Goal: Book appointment/travel/reservation

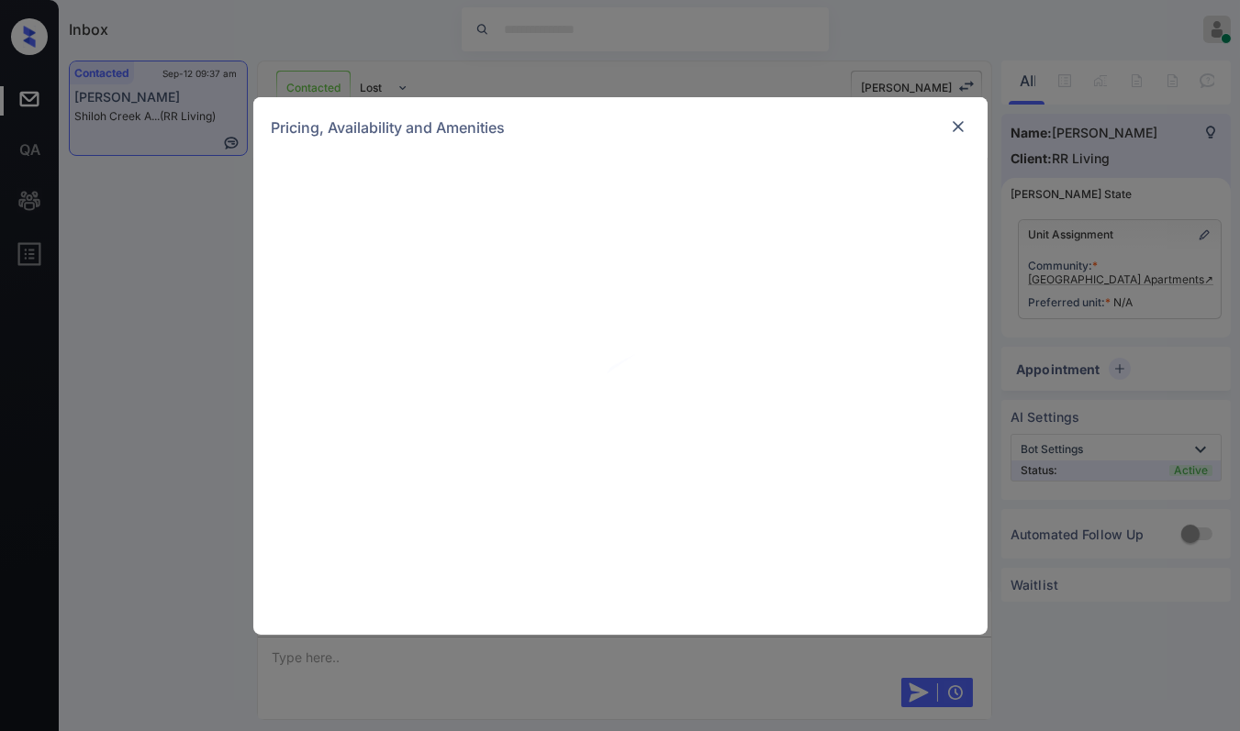
scroll to position [802, 0]
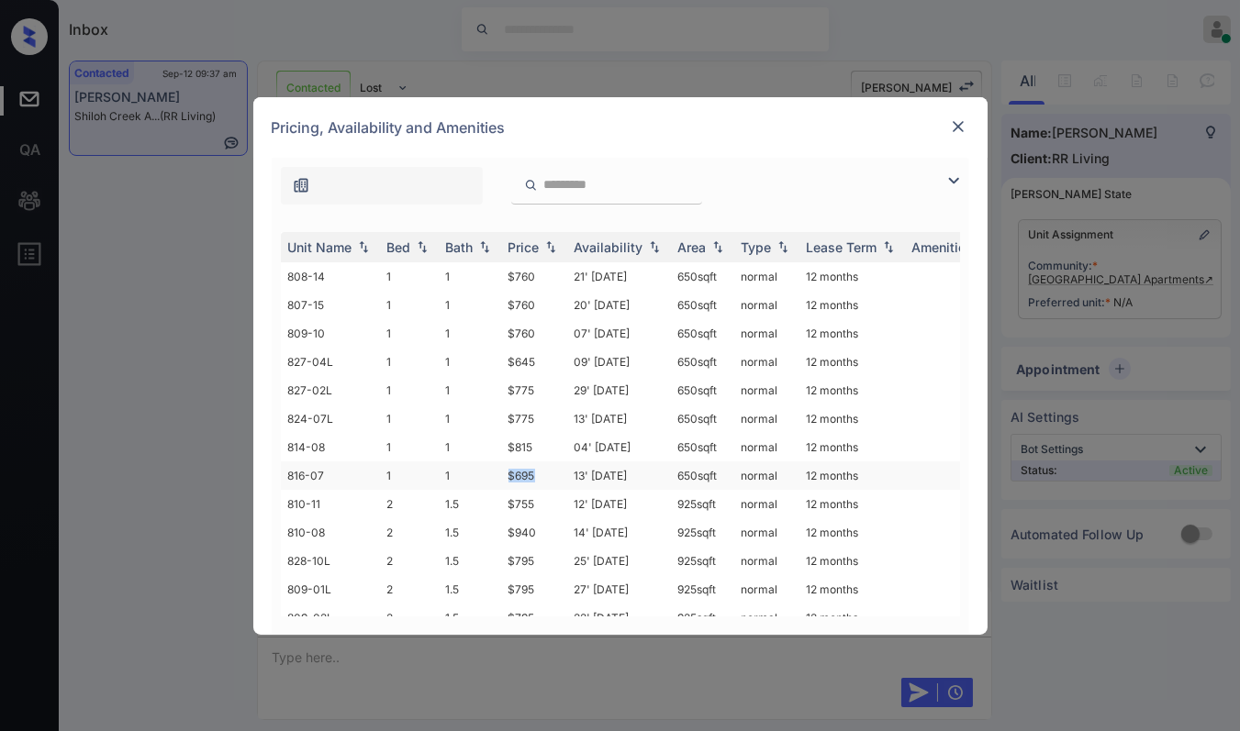
drag, startPoint x: 520, startPoint y: 462, endPoint x: 539, endPoint y: 463, distance: 18.4
click at [539, 463] on td "$695" at bounding box center [534, 476] width 66 height 28
copy td "$695"
drag, startPoint x: 499, startPoint y: 364, endPoint x: 529, endPoint y: 365, distance: 30.3
click at [529, 365] on tr "827-04L 1 1 $645 09' Sep 25 650 sqft normal 12 months" at bounding box center [760, 362] width 959 height 28
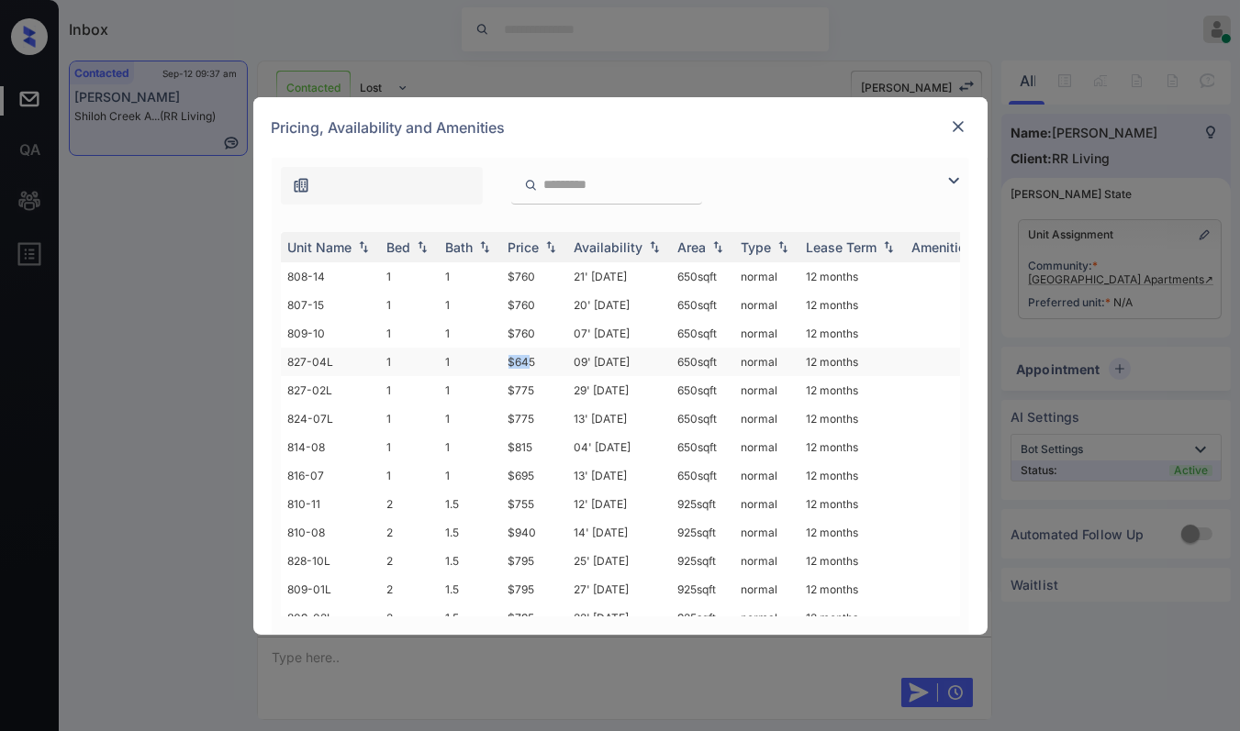
copy tr "$64"
click at [506, 354] on td "$645" at bounding box center [534, 362] width 66 height 28
drag, startPoint x: 506, startPoint y: 354, endPoint x: 969, endPoint y: 141, distance: 509.1
click at [538, 354] on td "$645" at bounding box center [534, 362] width 66 height 28
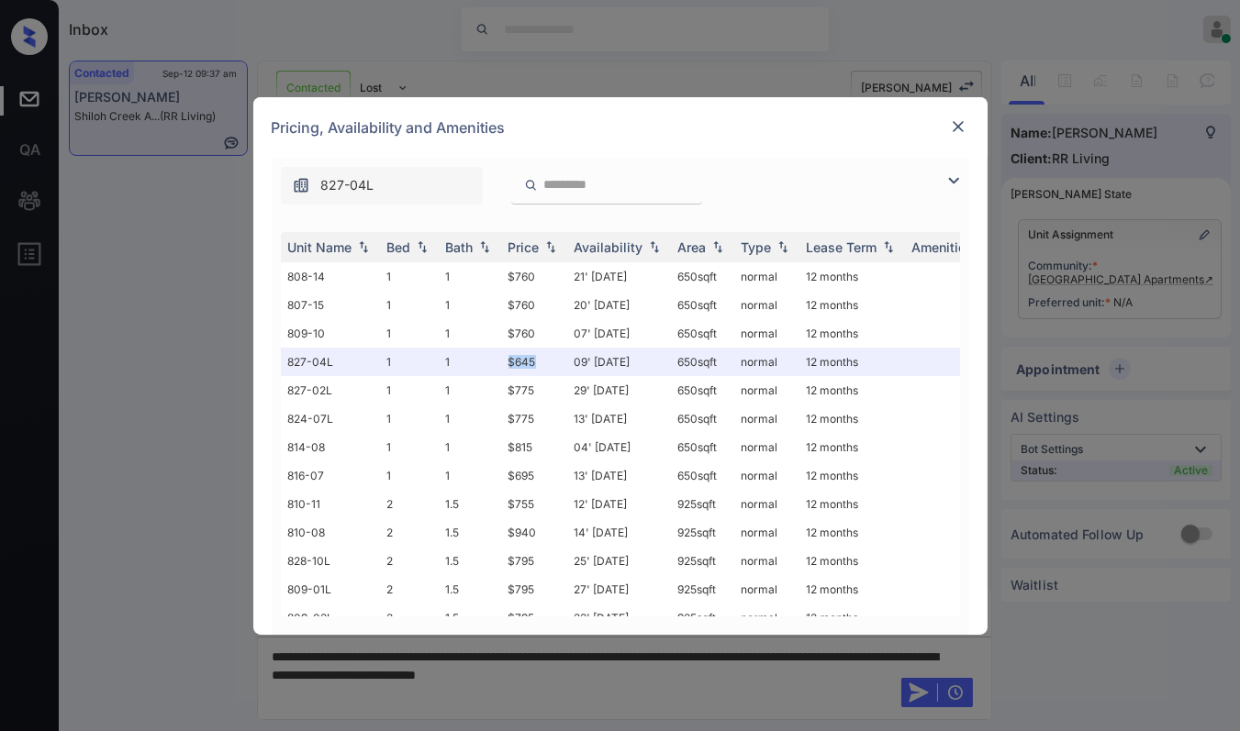
click at [956, 119] on img at bounding box center [958, 126] width 18 height 18
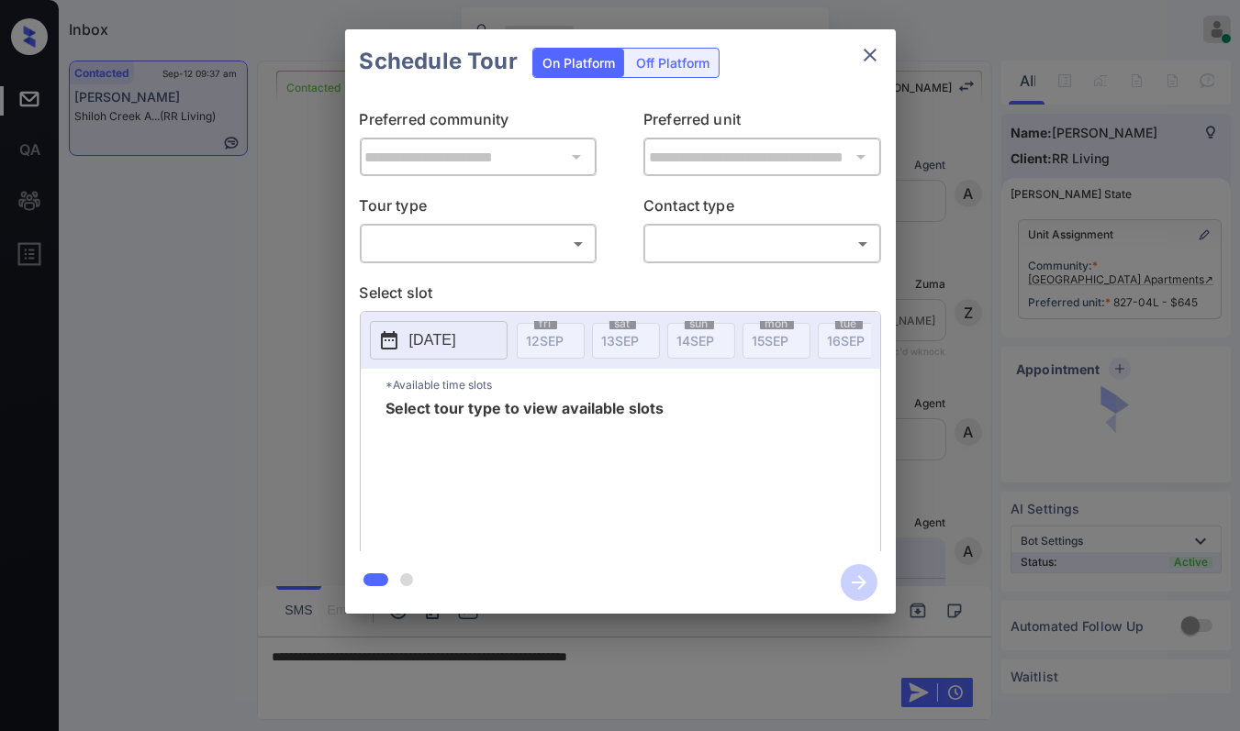
scroll to position [820, 0]
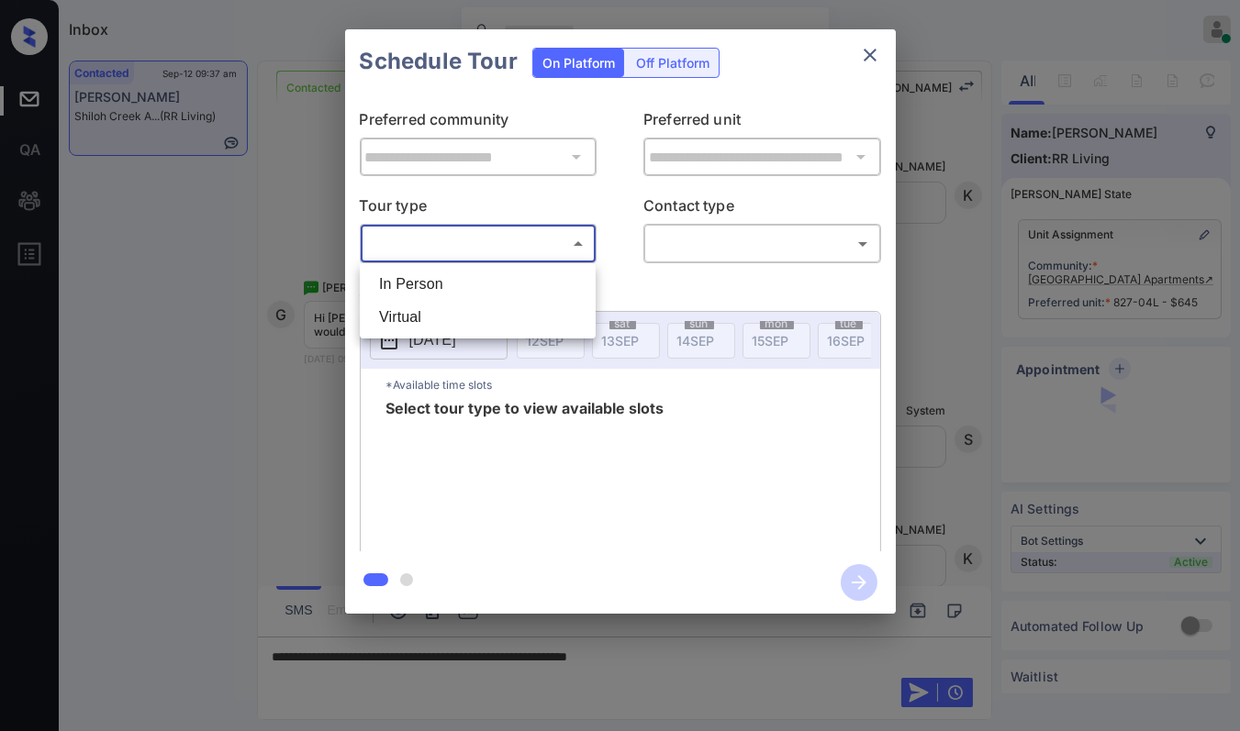
click at [457, 236] on body "Inbox [PERSON_NAME] [PERSON_NAME] Online Set yourself offline Set yourself on b…" at bounding box center [620, 365] width 1240 height 731
click at [417, 277] on li "In Person" at bounding box center [477, 284] width 227 height 33
type input "********"
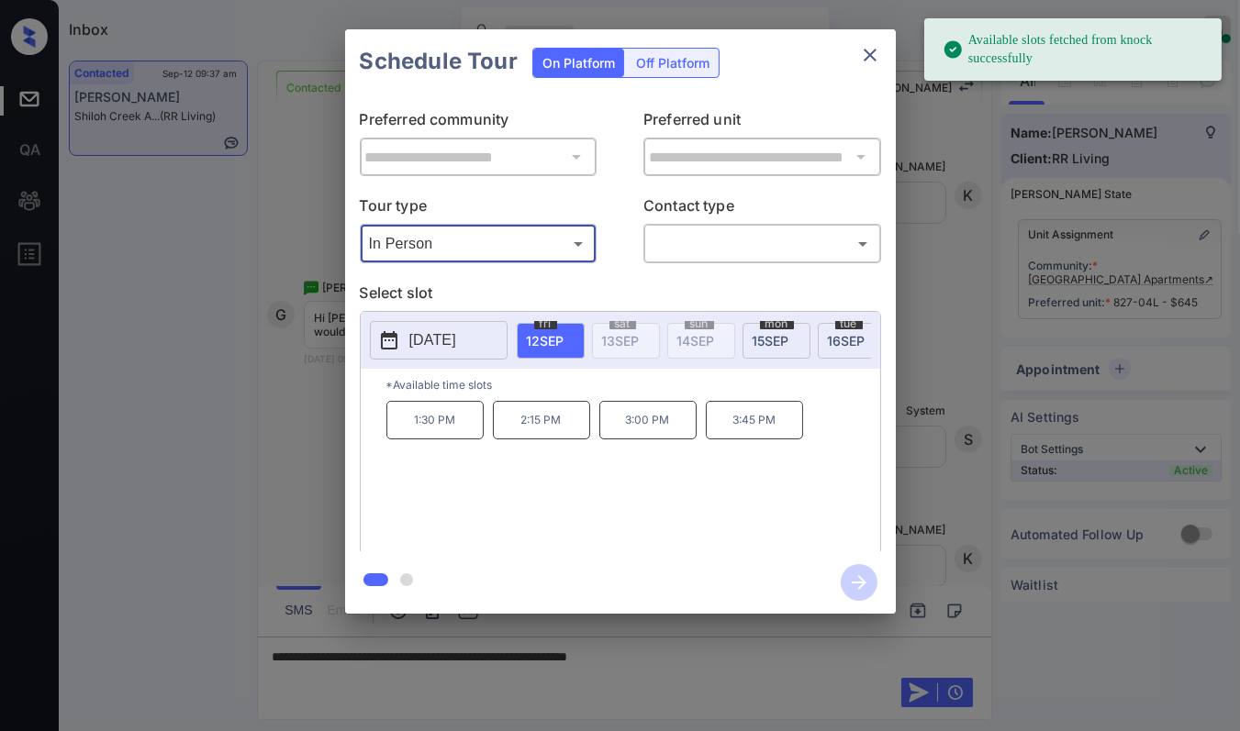
click at [780, 344] on span "[DATE]" at bounding box center [770, 341] width 37 height 16
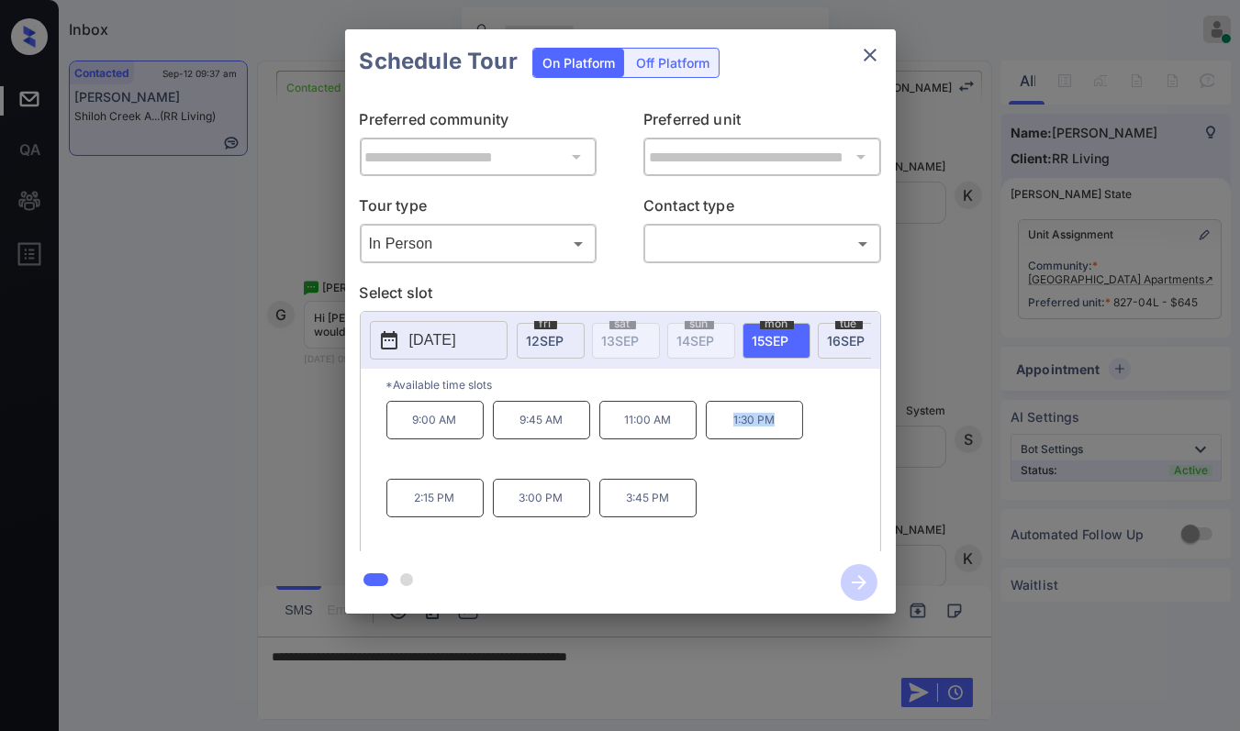
drag, startPoint x: 728, startPoint y: 430, endPoint x: 778, endPoint y: 499, distance: 85.3
click at [778, 499] on div "9:00 AM 9:45 AM 11:00 AM 1:30 PM 2:15 PM 3:00 PM 3:45 PM" at bounding box center [633, 474] width 494 height 147
click at [771, 490] on div "9:00 AM 9:45 AM 11:00 AM 1:30 PM 2:15 PM 3:00 PM 3:45 PM" at bounding box center [633, 474] width 494 height 147
click at [765, 470] on div "9:00 AM 9:45 AM 11:00 AM 1:30 PM 2:15 PM 3:00 PM 3:45 PM" at bounding box center [633, 474] width 494 height 147
click at [868, 52] on icon "close" at bounding box center [870, 55] width 22 height 22
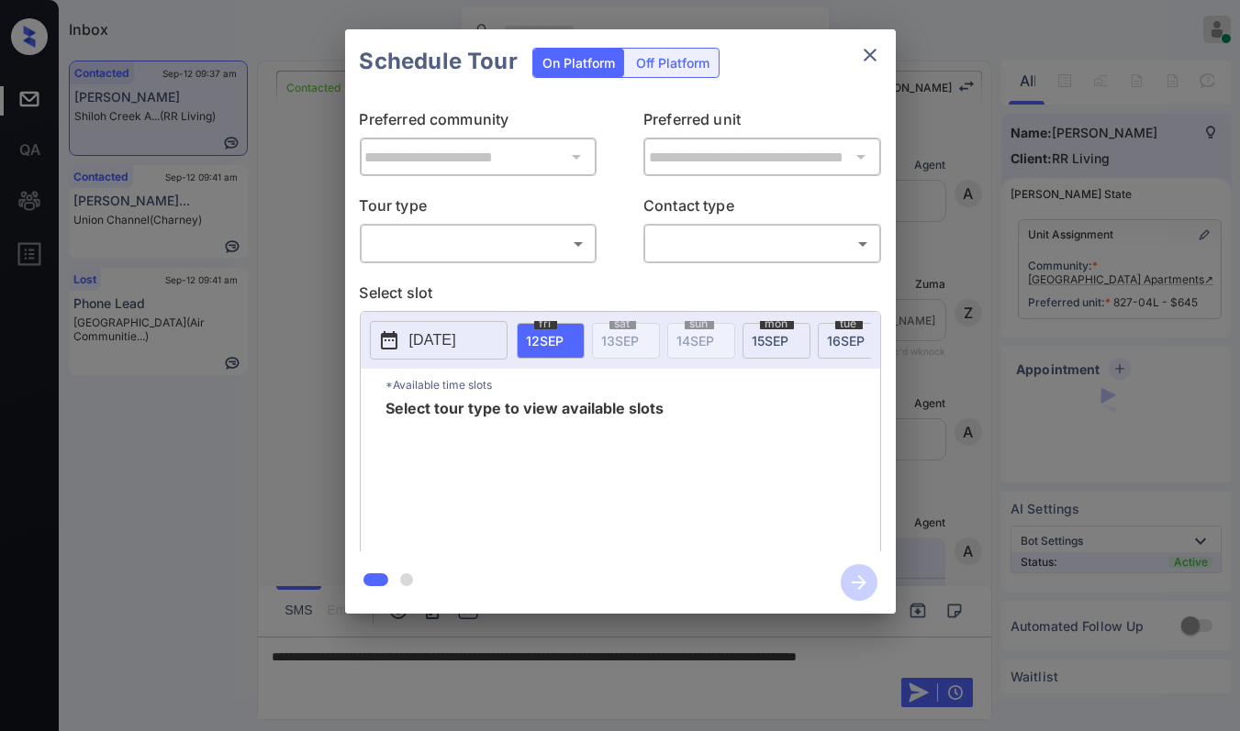
scroll to position [820, 0]
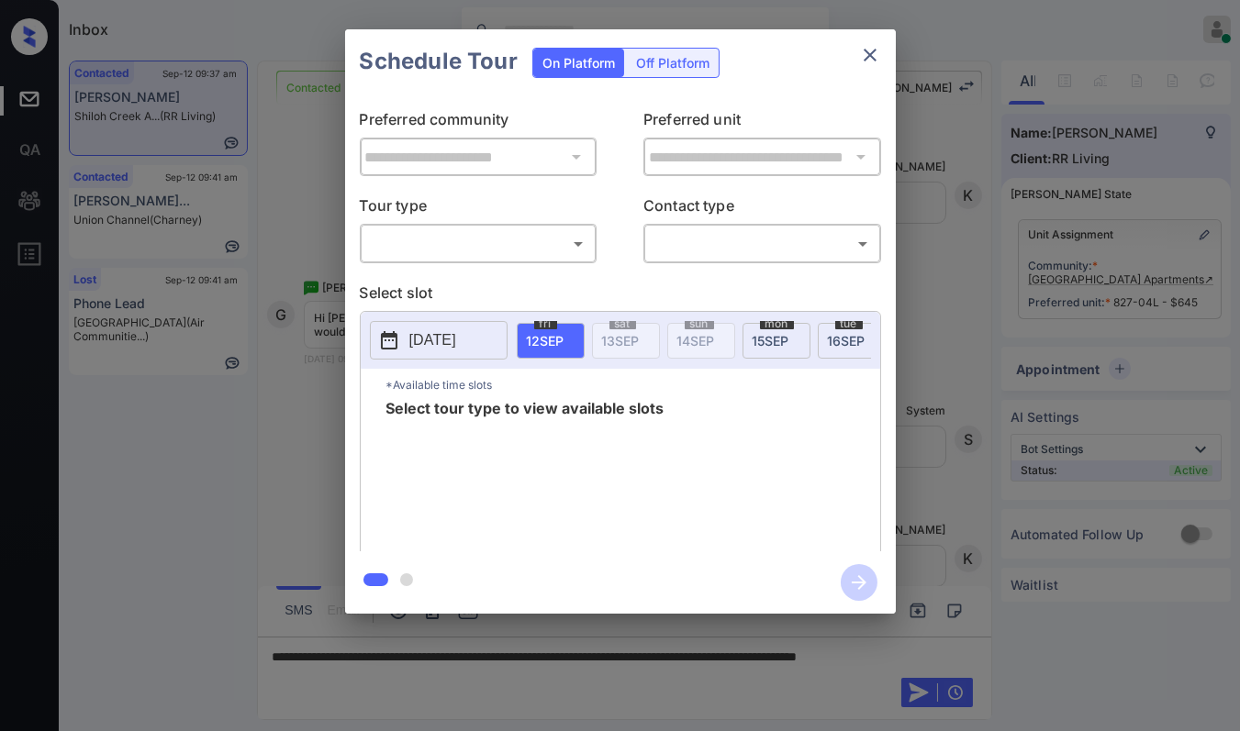
click at [500, 248] on body "Inbox Danielle Dela Cruz Online Set yourself offline Set yourself on break Prof…" at bounding box center [620, 365] width 1240 height 731
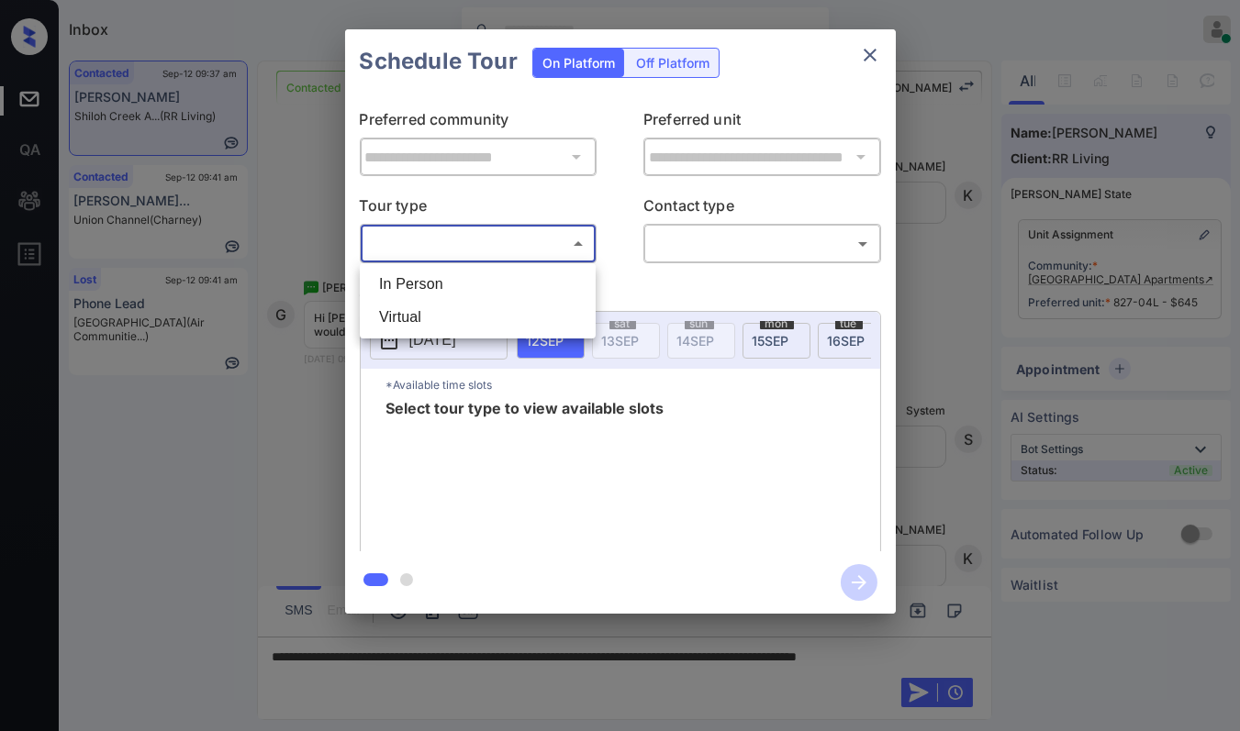
click at [460, 287] on li "In Person" at bounding box center [477, 284] width 227 height 33
type input "********"
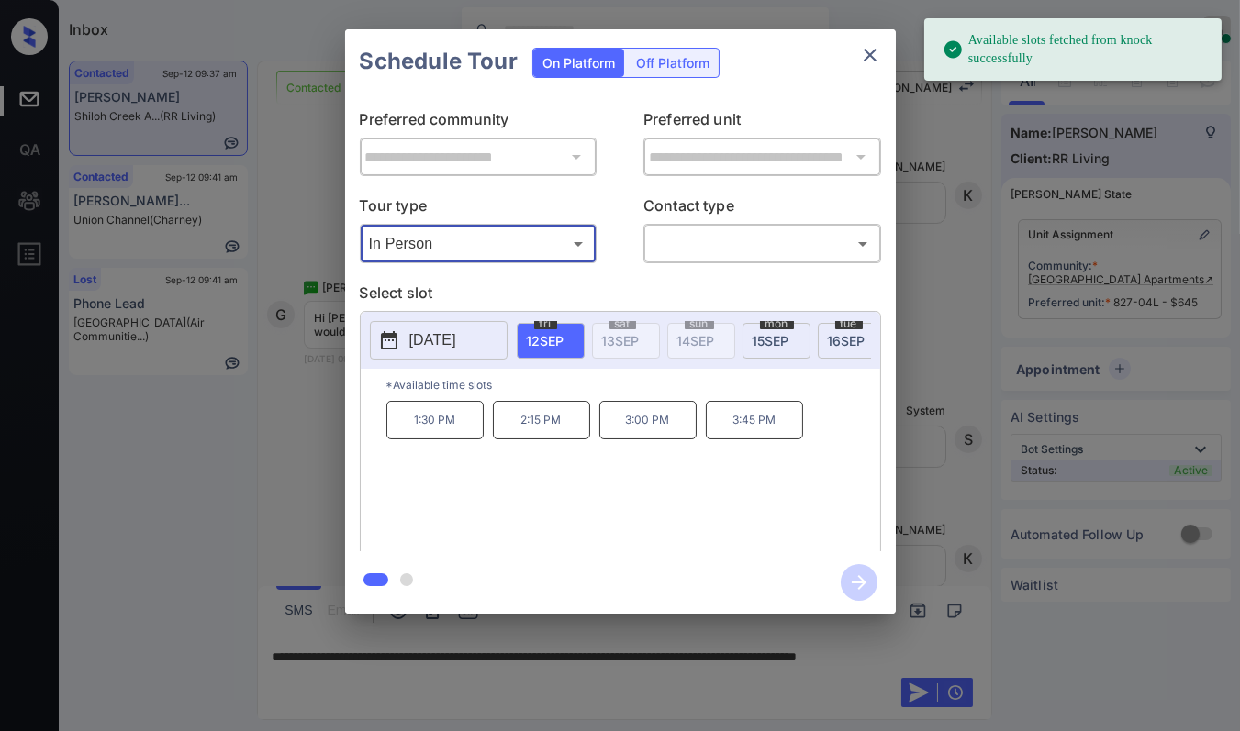
click at [774, 333] on span "[DATE]" at bounding box center [770, 341] width 37 height 16
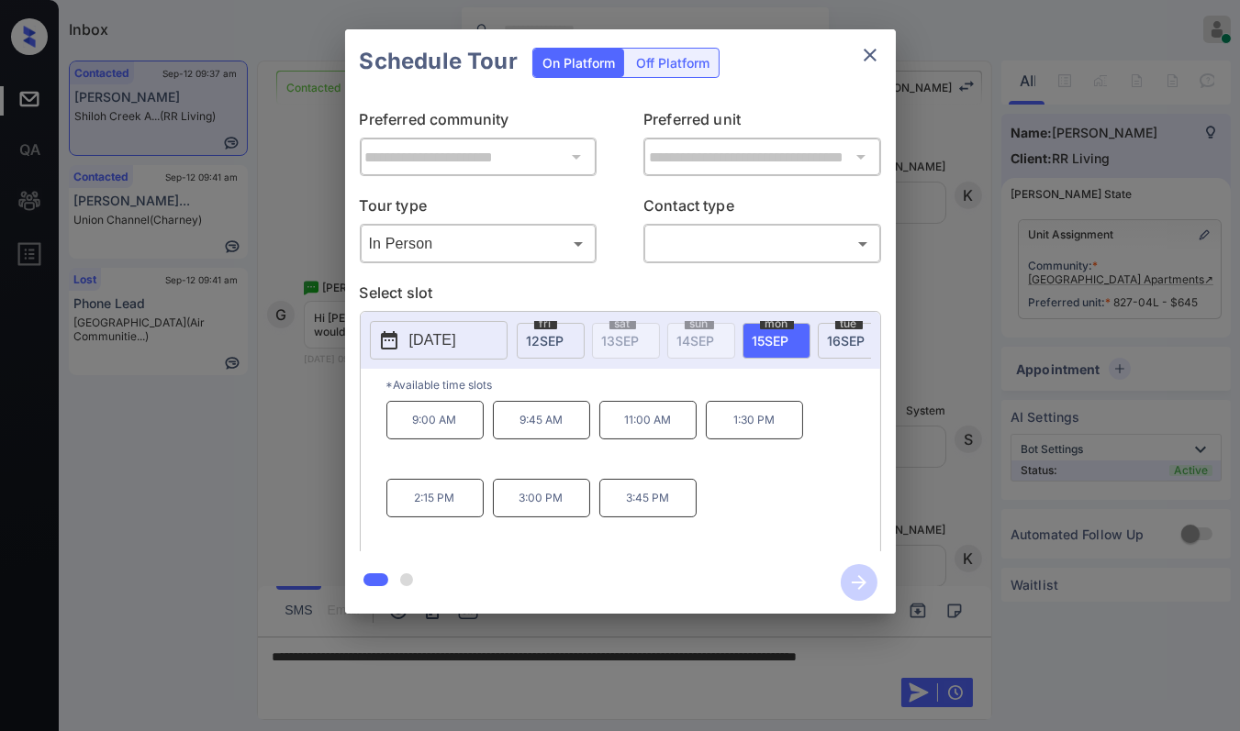
click at [730, 425] on p "1:30 PM" at bounding box center [754, 420] width 97 height 39
click at [864, 54] on icon "close" at bounding box center [870, 55] width 22 height 22
